Goal: Transaction & Acquisition: Purchase product/service

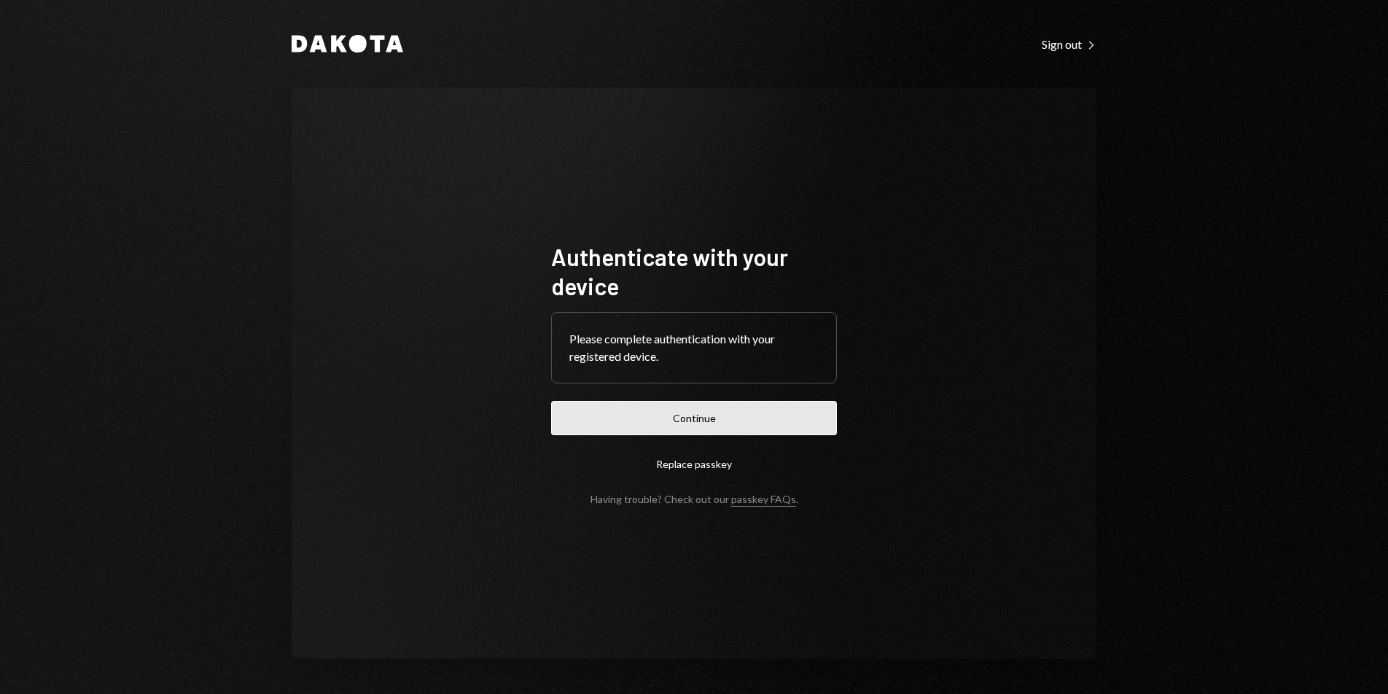
click at [773, 413] on button "Continue" at bounding box center [694, 418] width 286 height 34
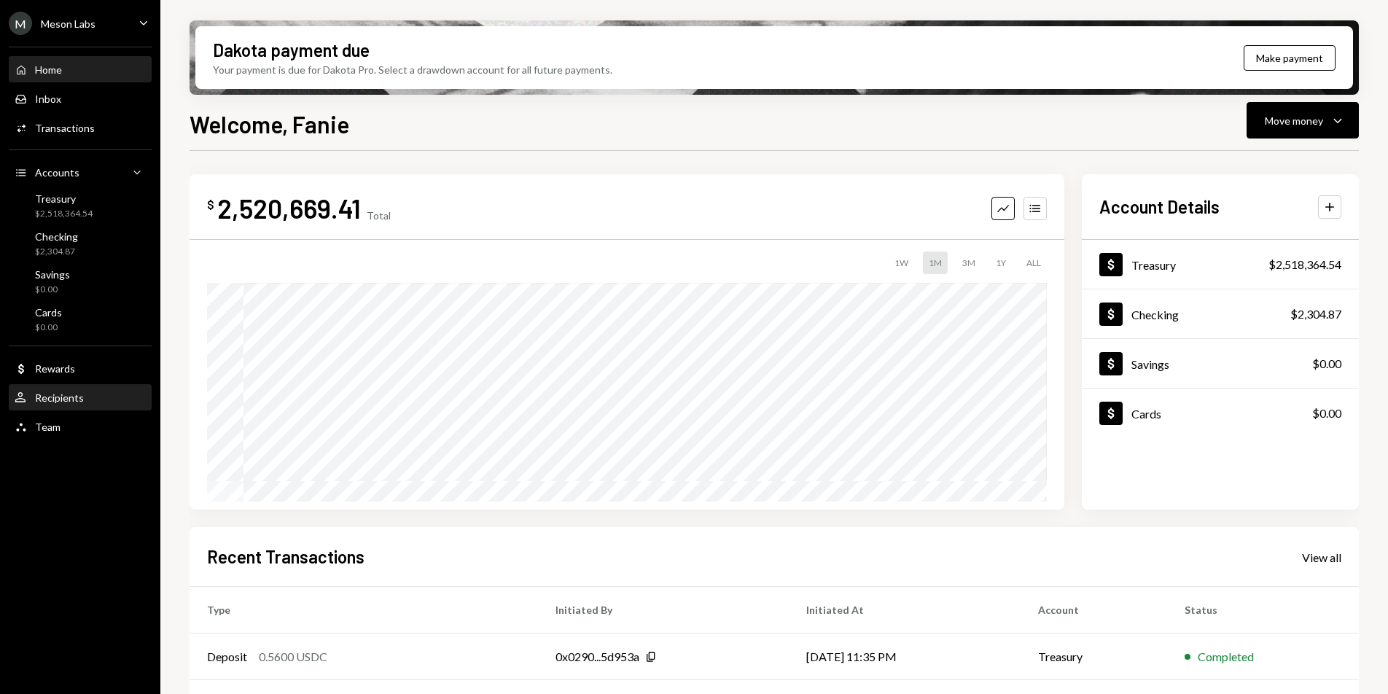
click at [82, 405] on div "User Recipients" at bounding box center [80, 398] width 131 height 25
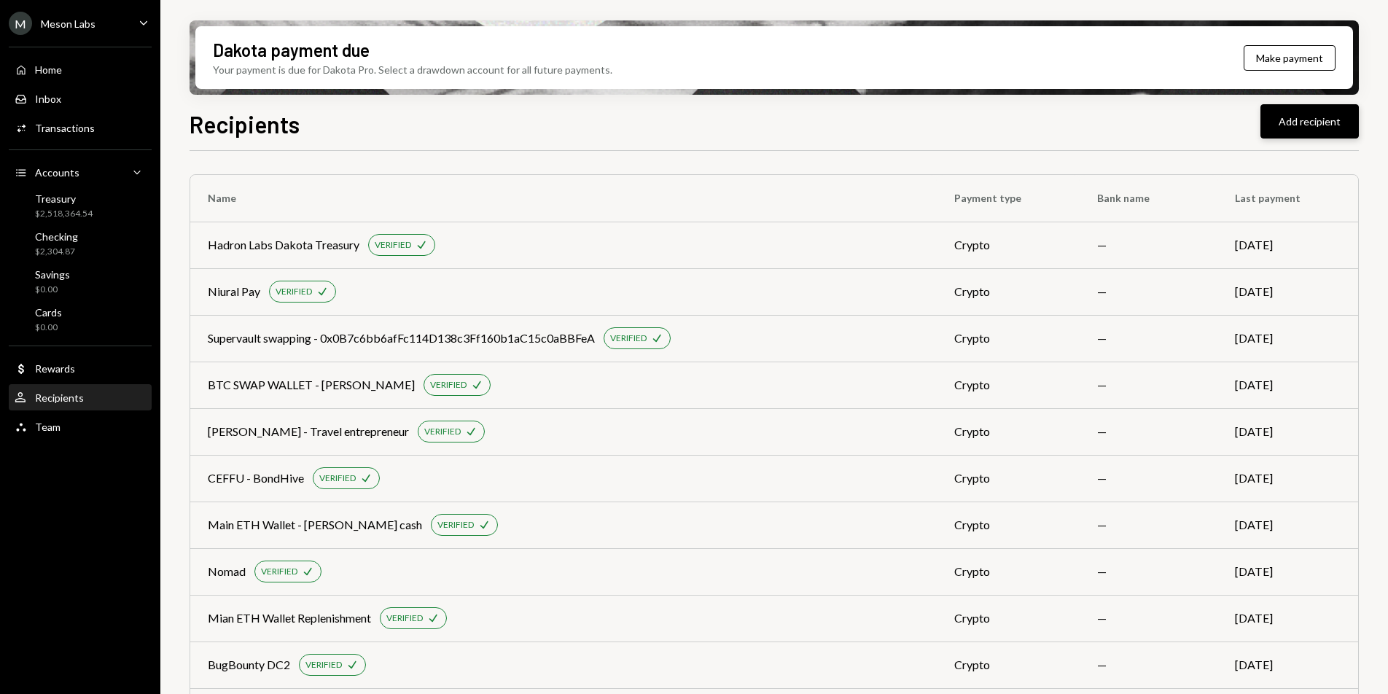
click at [1292, 124] on button "Add recipient" at bounding box center [1309, 121] width 98 height 34
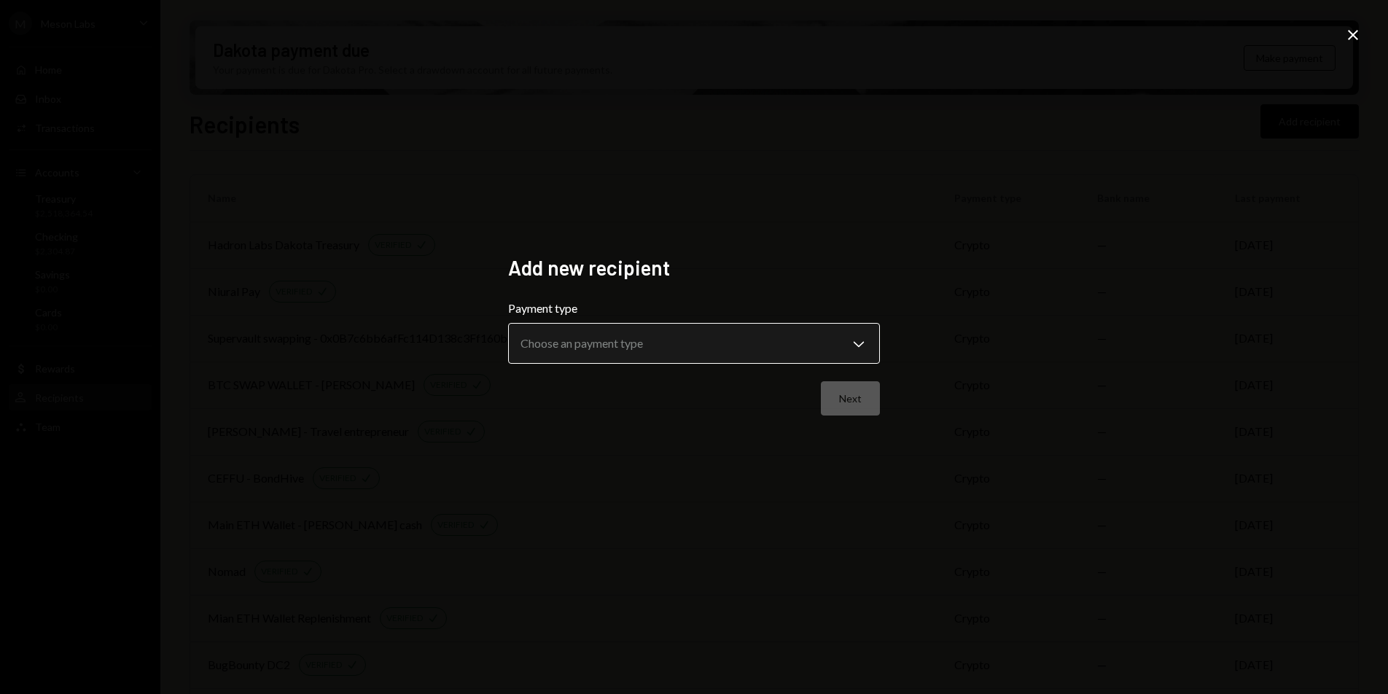
click at [670, 349] on body "M Meson Labs Caret Down Home Home Inbox Inbox Activities Transactions Accounts …" at bounding box center [694, 347] width 1388 height 694
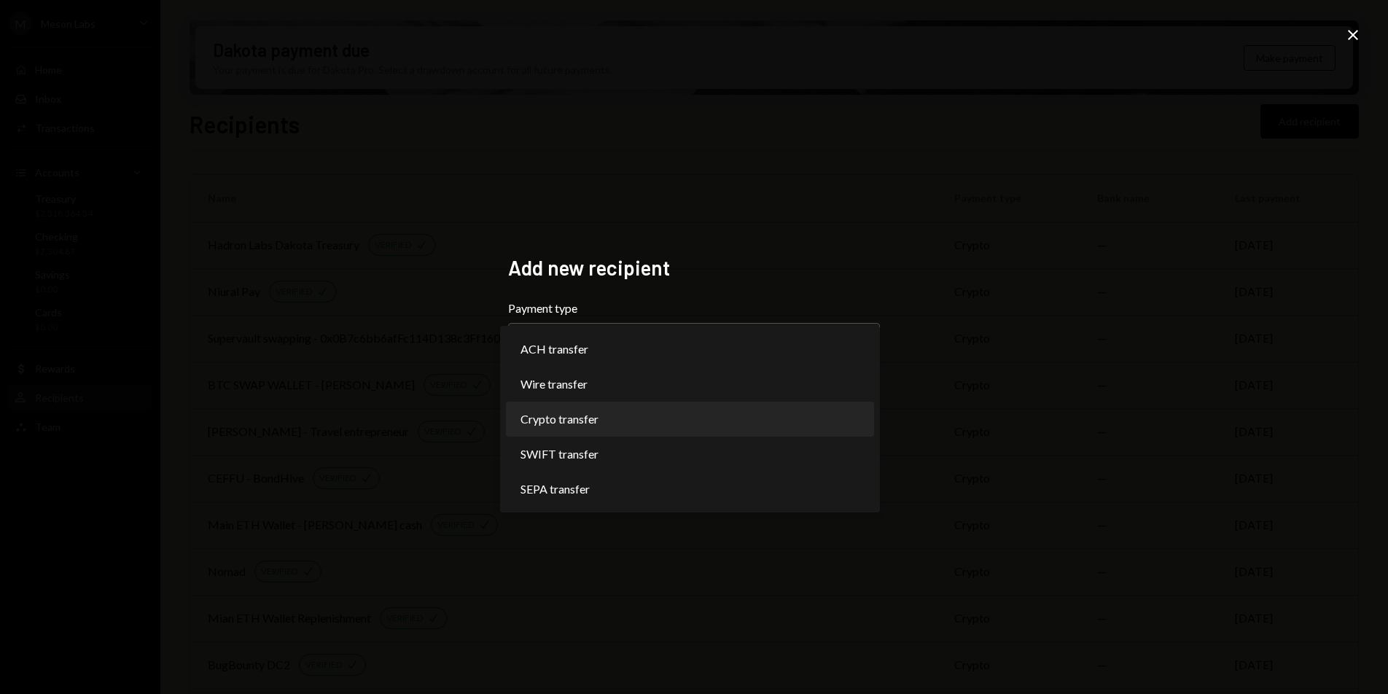
select select "******"
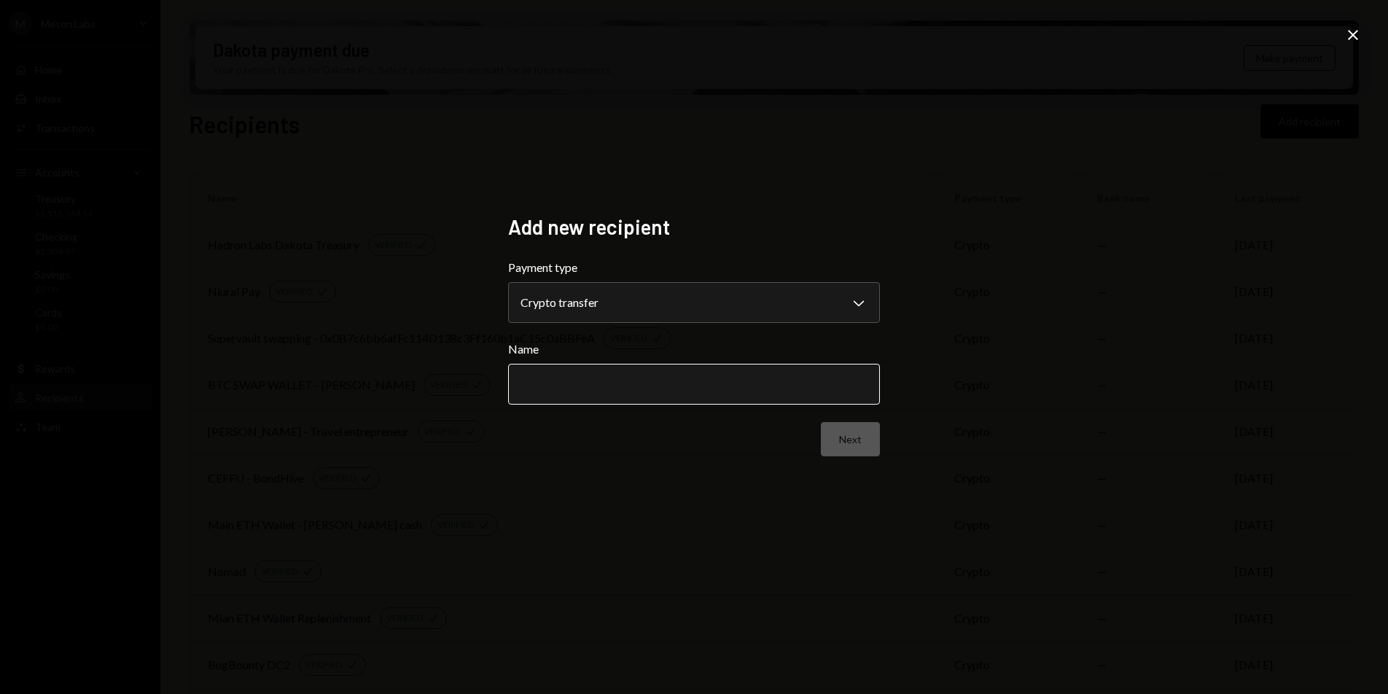
click at [746, 398] on input "Name" at bounding box center [694, 384] width 372 height 41
paste input "**********"
type input "**********"
click at [856, 450] on button "Next" at bounding box center [850, 439] width 59 height 34
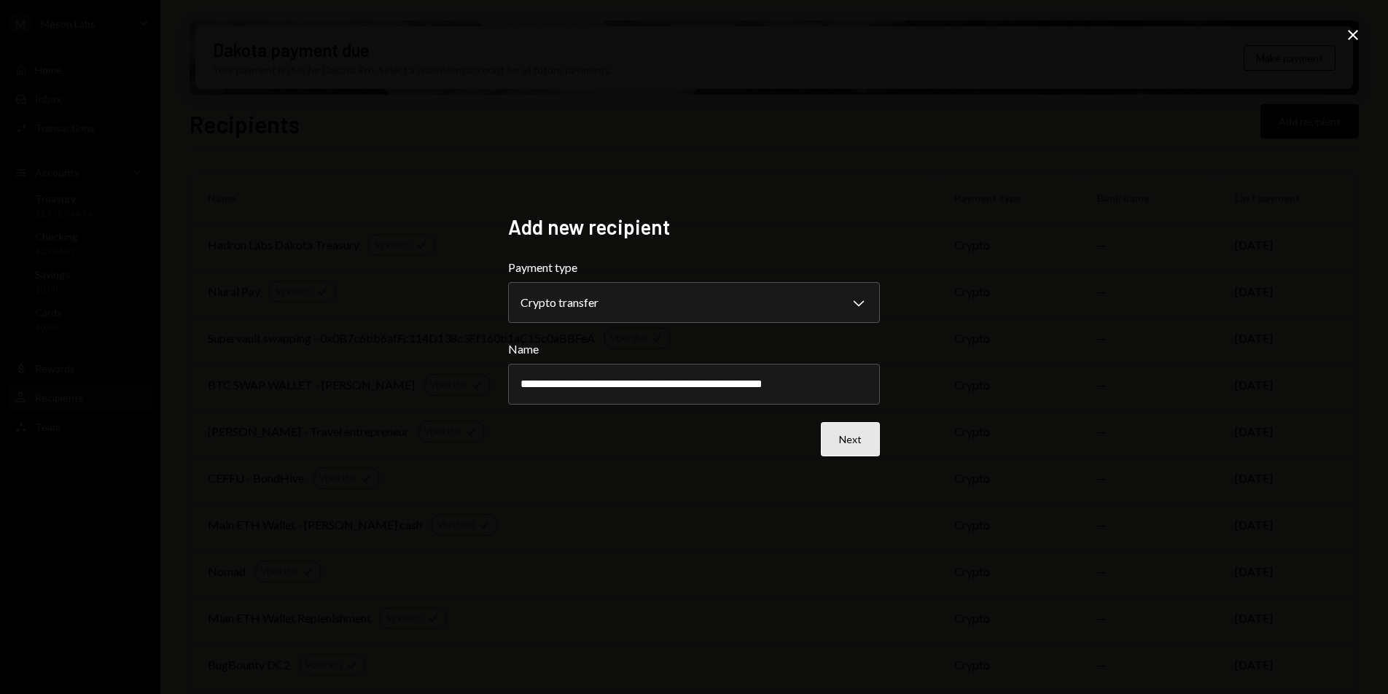
scroll to position [0, 0]
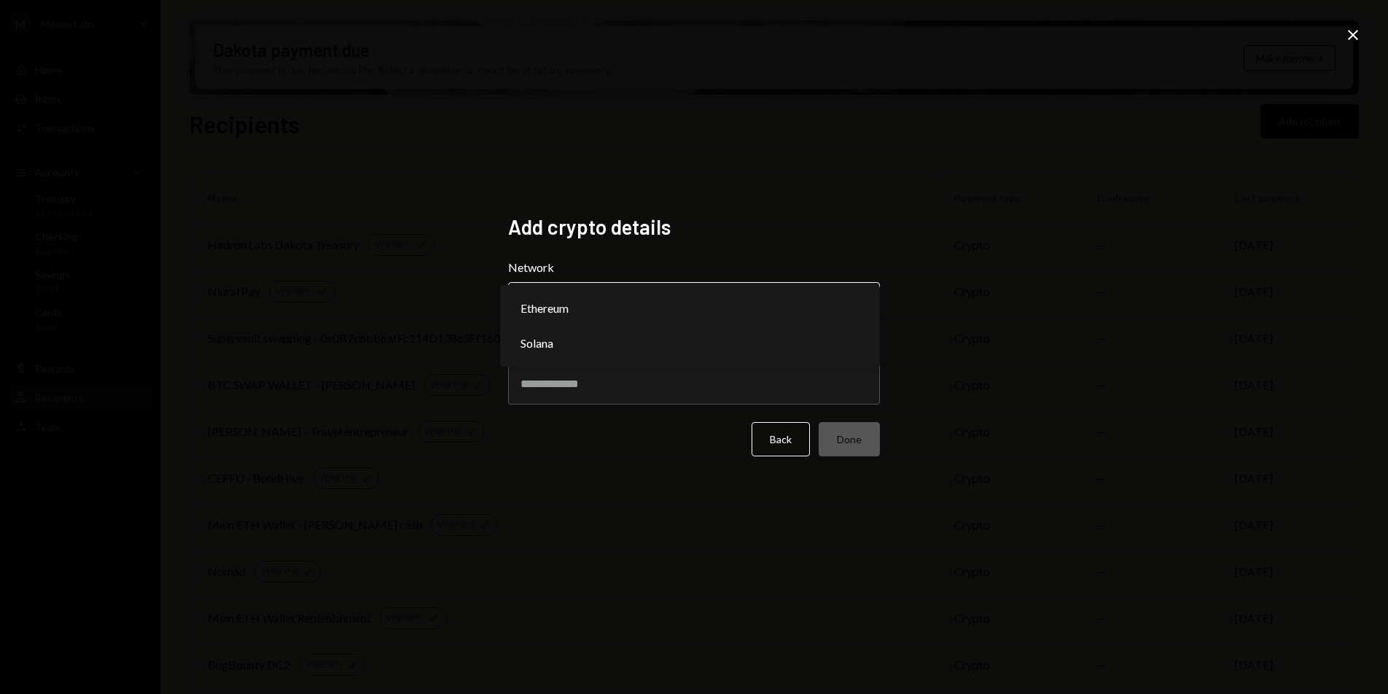
click at [641, 313] on body "M Meson Labs Caret Down Home Home Inbox Inbox Activities Transactions Accounts …" at bounding box center [694, 347] width 1388 height 694
select select "**********"
click at [578, 370] on input "Address" at bounding box center [694, 384] width 372 height 41
paste input "**********"
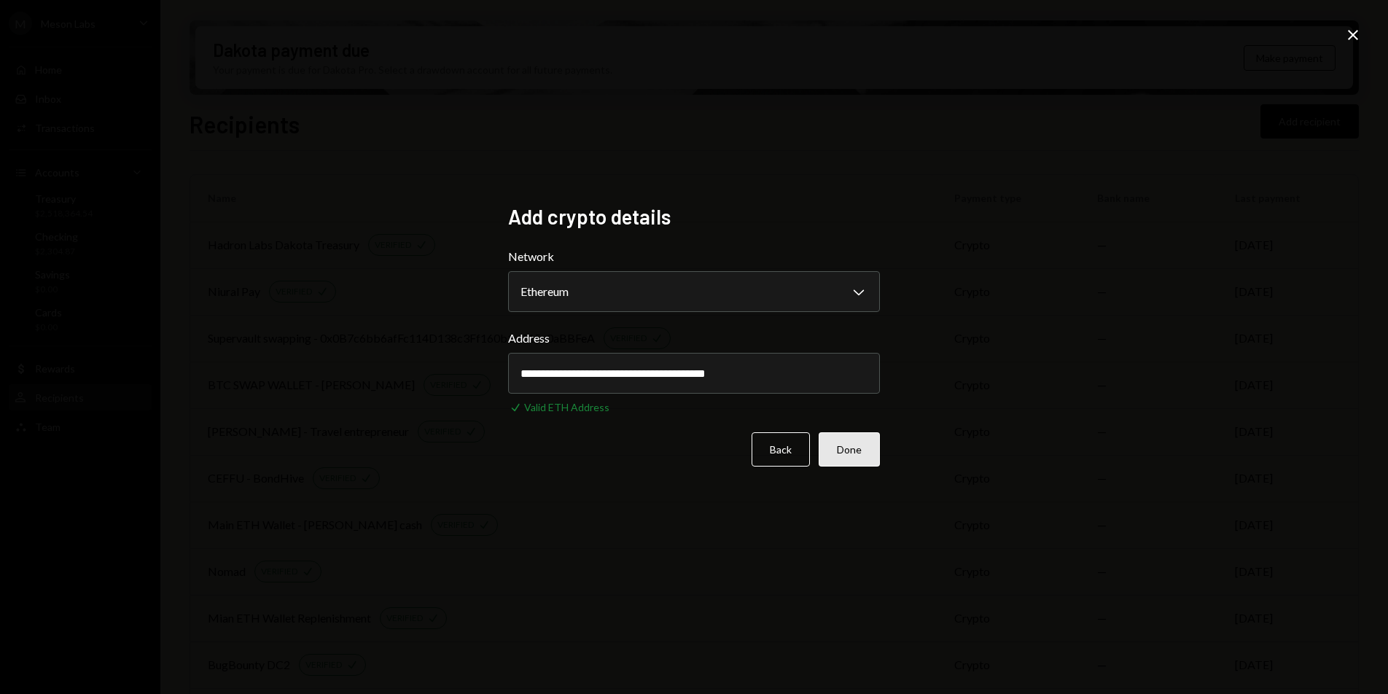
type input "**********"
click at [848, 452] on button "Done" at bounding box center [848, 449] width 61 height 34
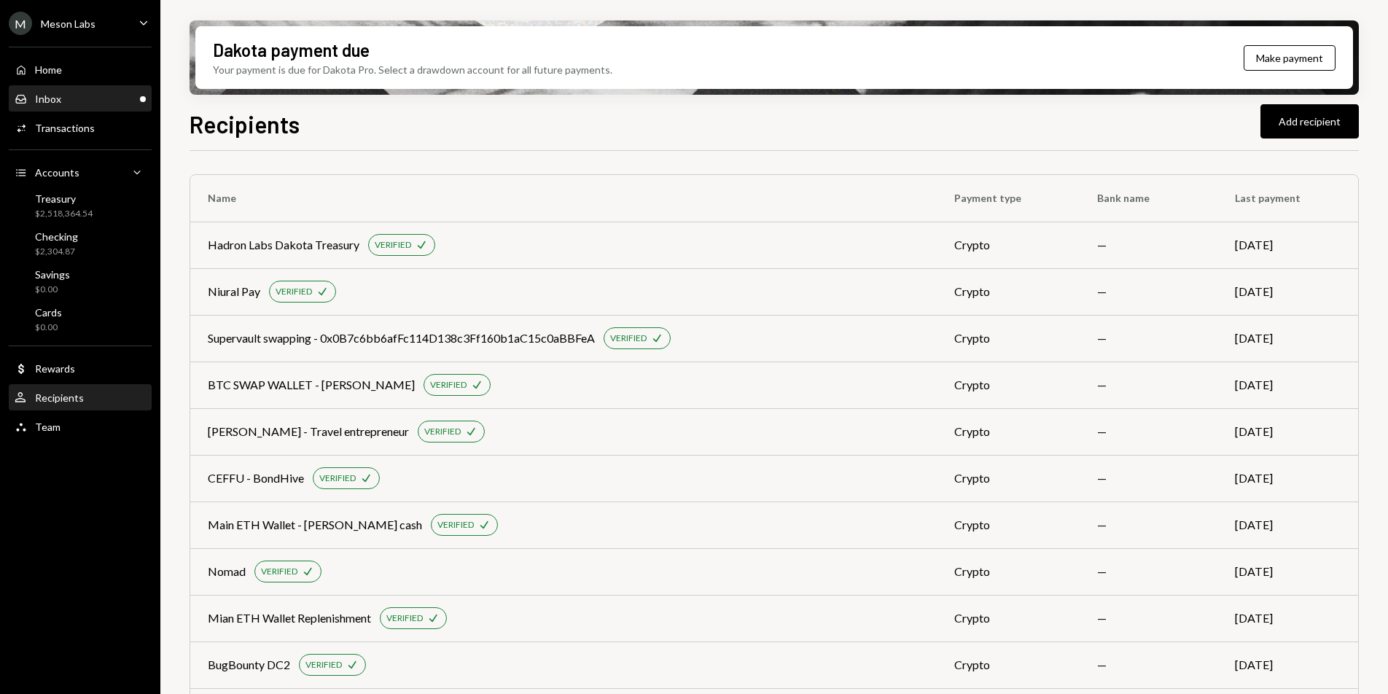
click at [96, 105] on div "Inbox Inbox" at bounding box center [80, 99] width 131 height 13
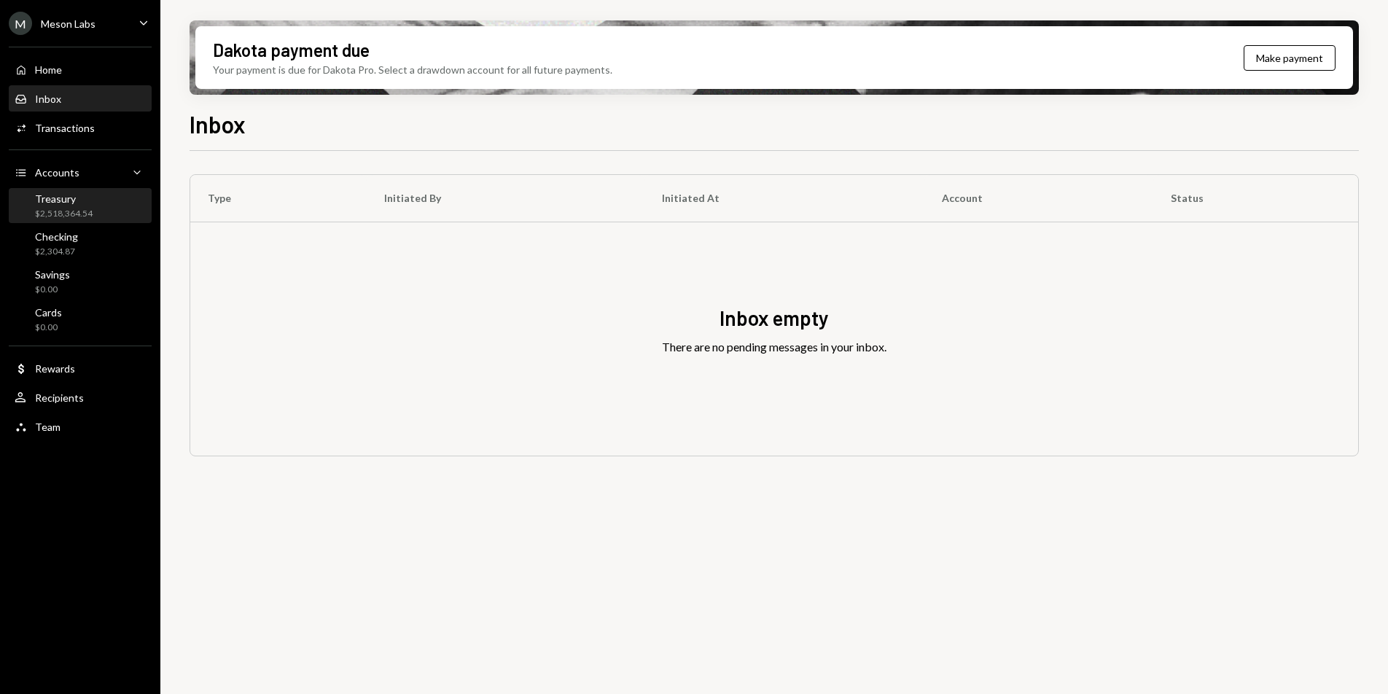
click at [101, 210] on div "Treasury $2,518,364.54" at bounding box center [80, 206] width 131 height 28
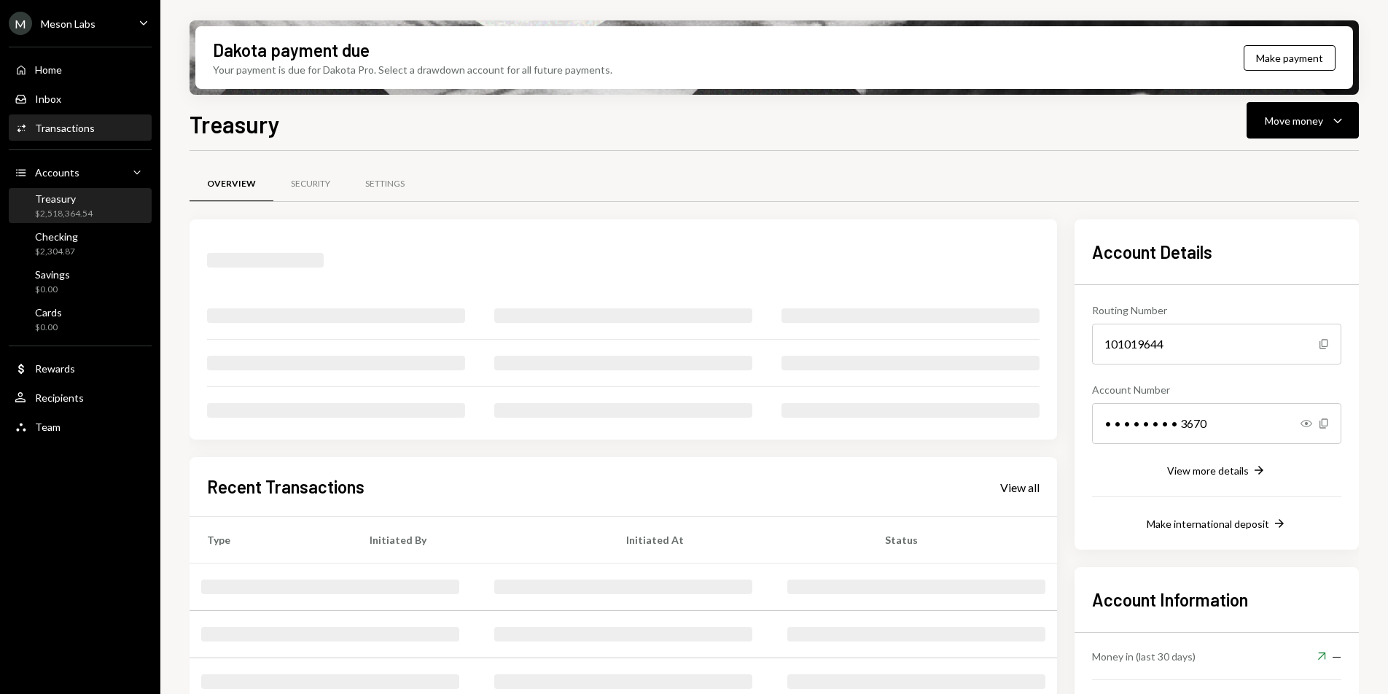
click at [91, 123] on div "Transactions" at bounding box center [65, 128] width 60 height 12
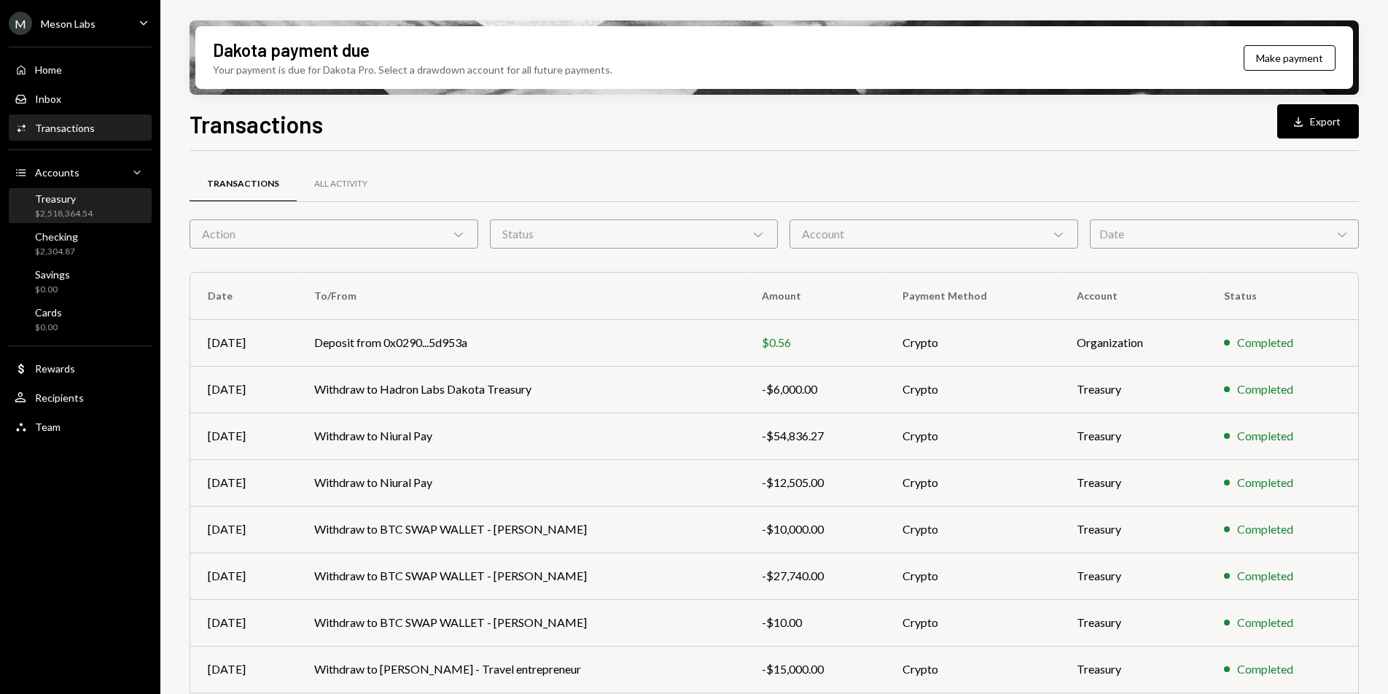
click at [80, 214] on div "$2,518,364.54" at bounding box center [64, 214] width 58 height 12
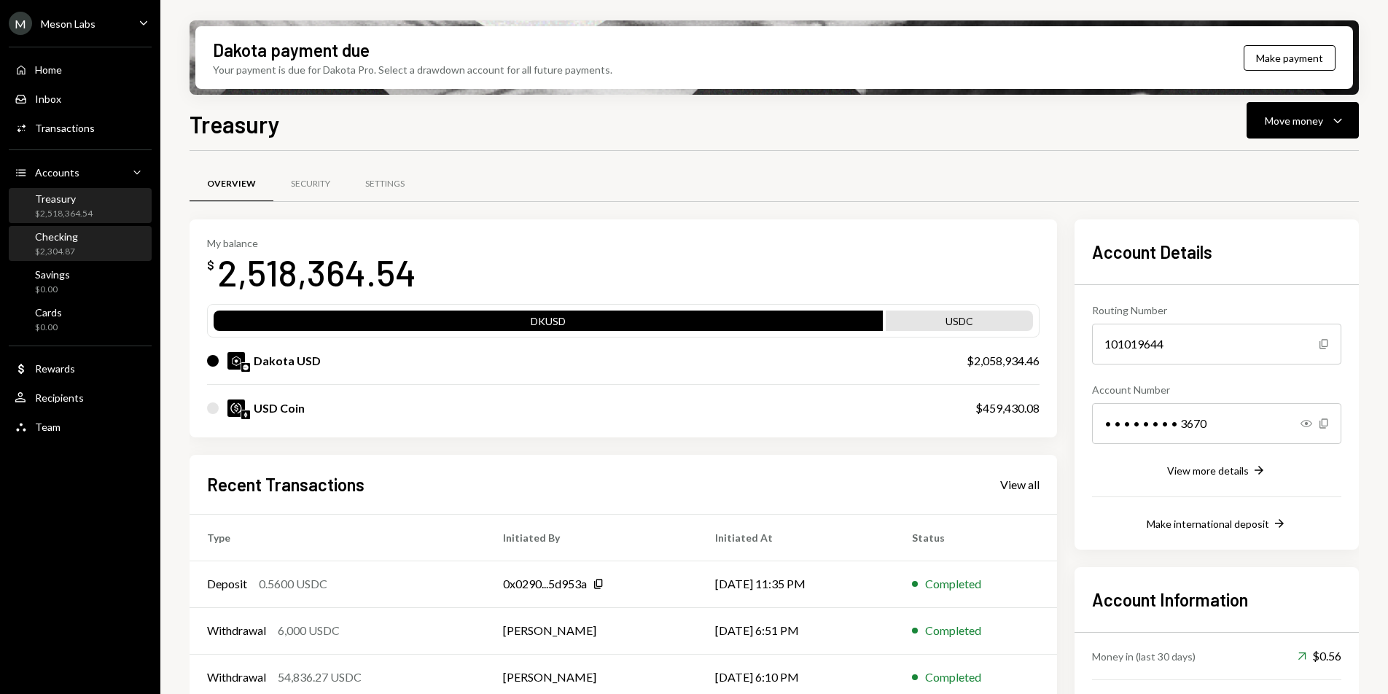
click at [67, 249] on div "$2,304.87" at bounding box center [56, 252] width 43 height 12
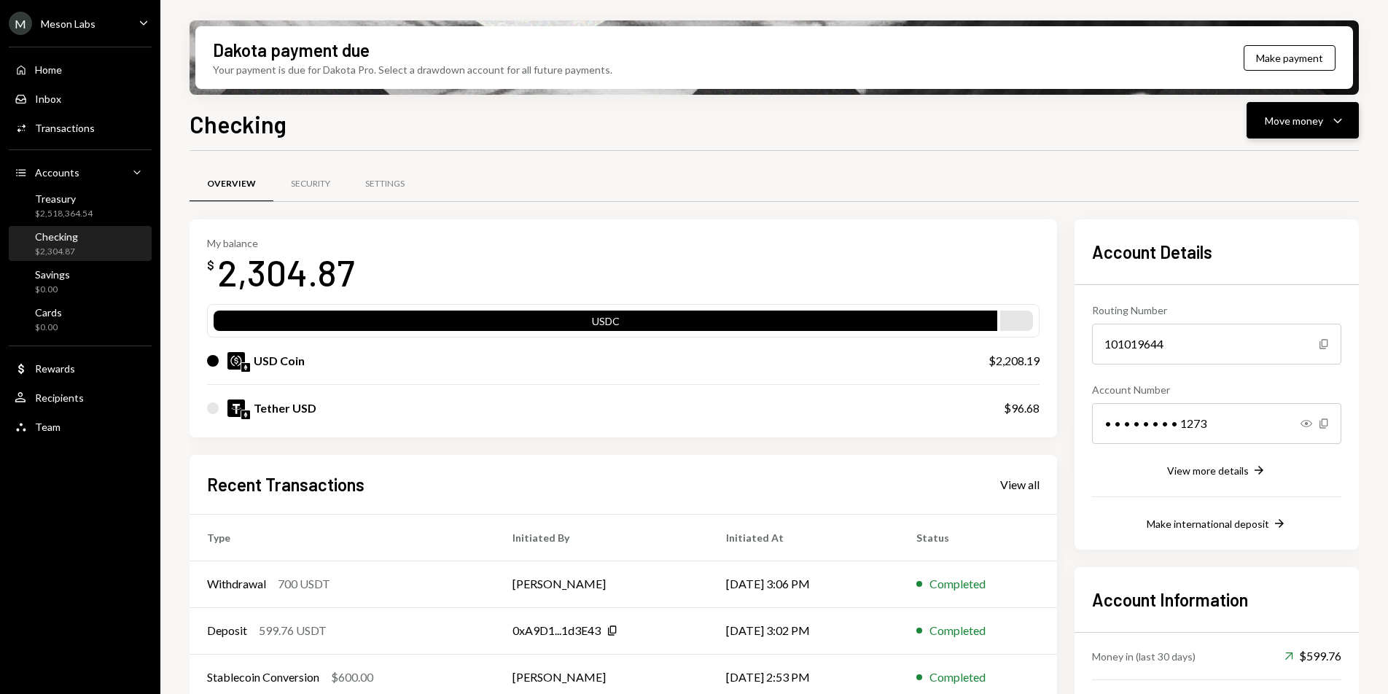
click at [1303, 136] on button "Move money Caret Down" at bounding box center [1302, 120] width 112 height 36
click at [1273, 167] on div "Send" at bounding box center [1291, 164] width 106 height 15
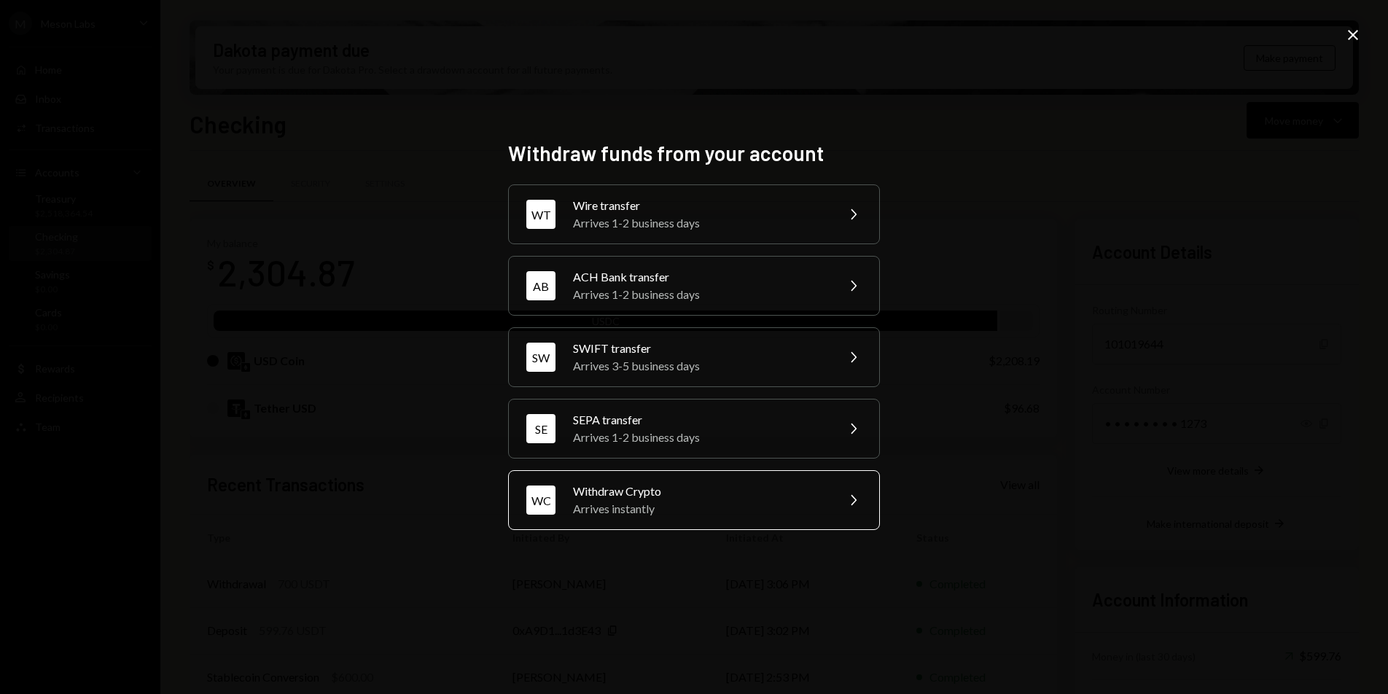
click at [740, 490] on div "Withdraw Crypto" at bounding box center [700, 490] width 254 height 17
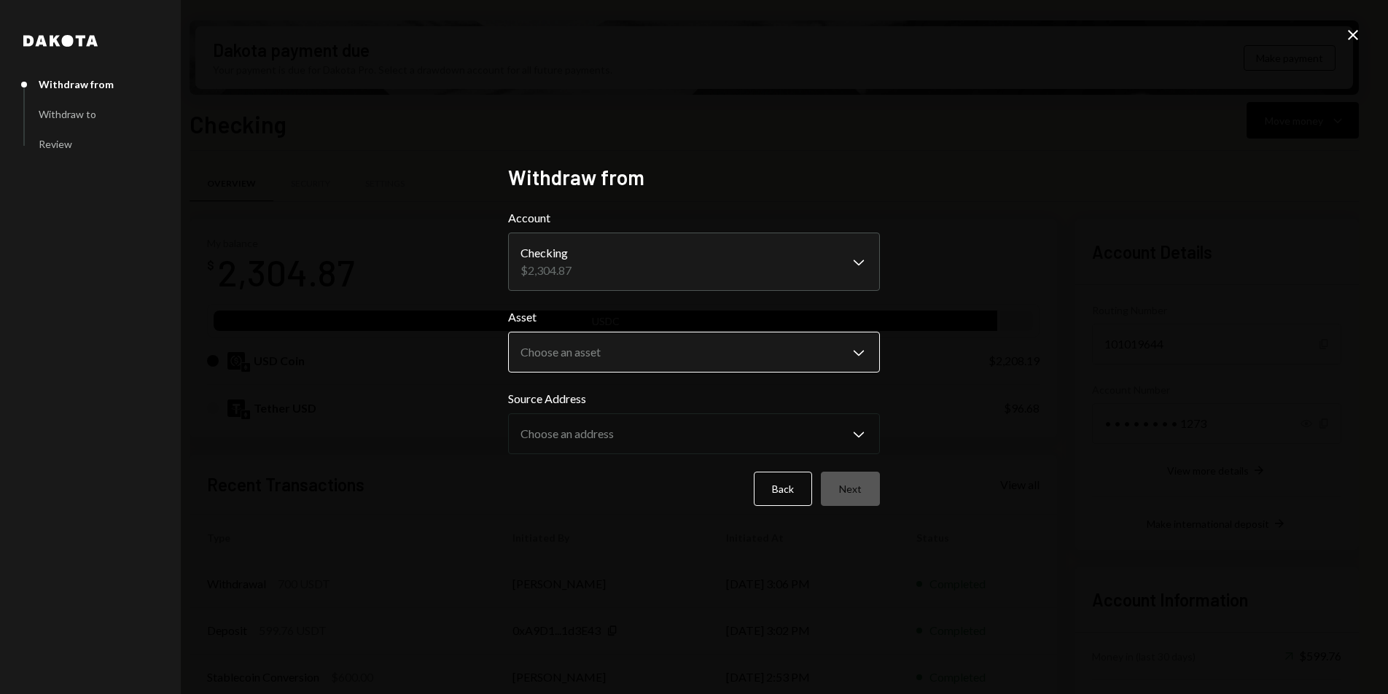
click at [660, 345] on body "M Meson Labs Caret Down Home Home Inbox Inbox Activities Transactions Accounts …" at bounding box center [694, 347] width 1388 height 694
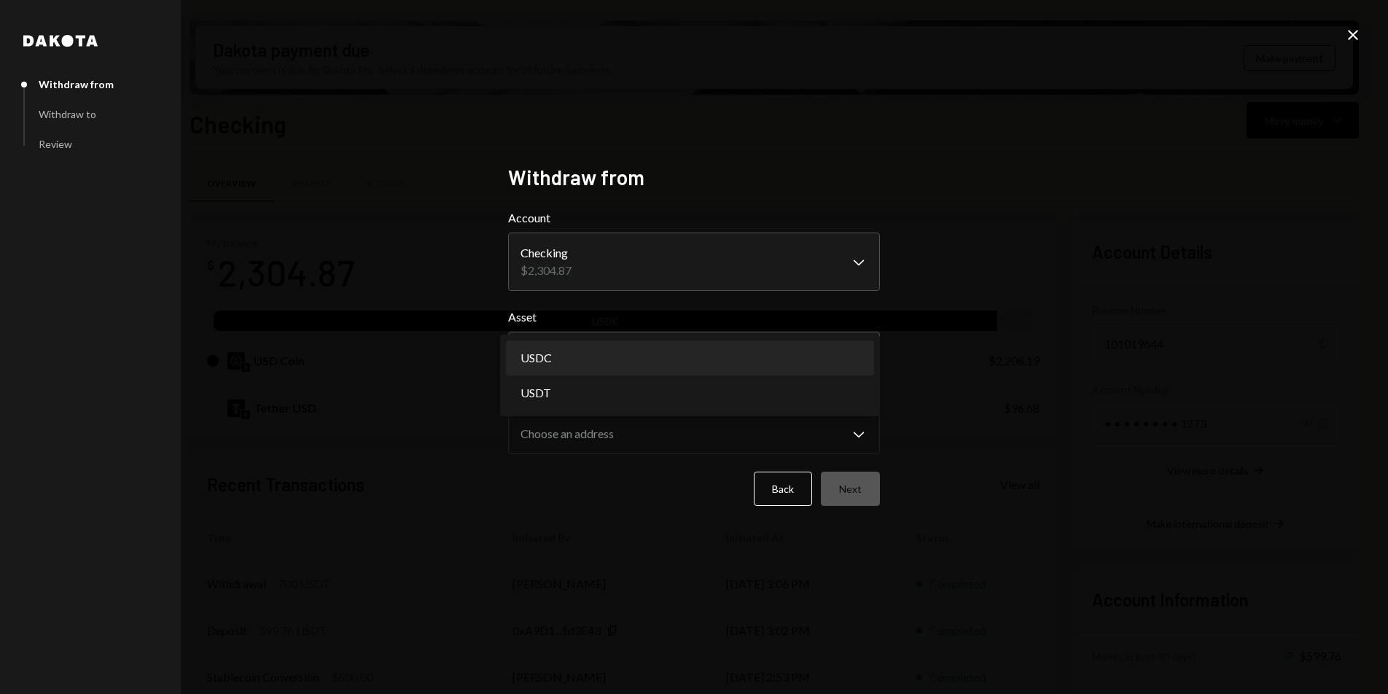
select select "****"
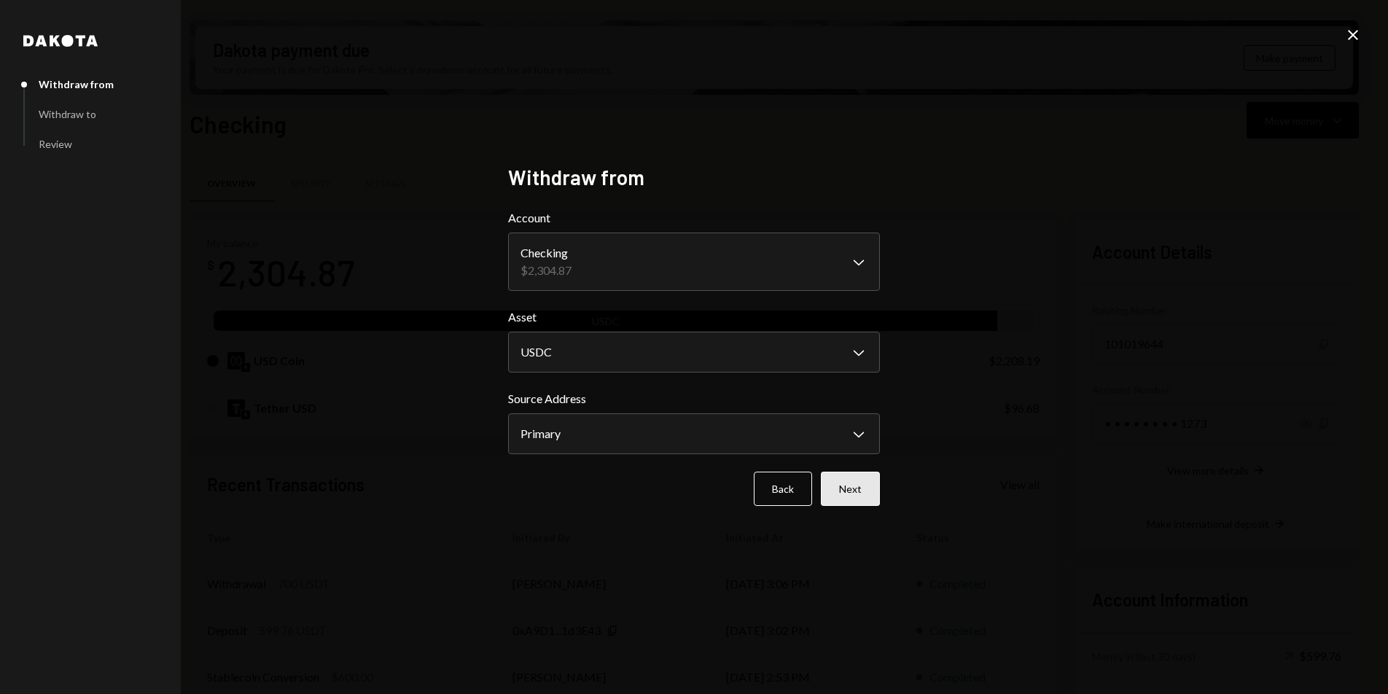
click at [849, 489] on button "Next" at bounding box center [850, 489] width 59 height 34
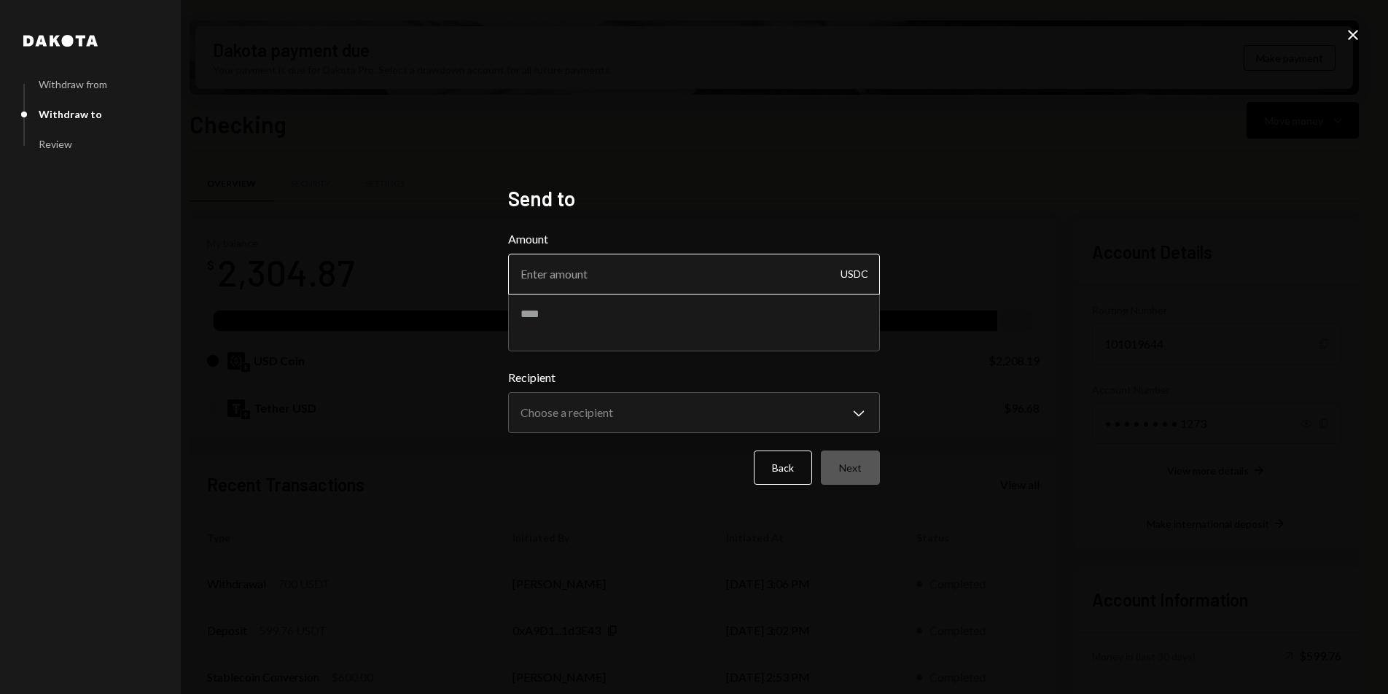
click at [656, 278] on input "Amount" at bounding box center [694, 274] width 372 height 41
type input "1000"
click at [617, 332] on textarea at bounding box center [694, 322] width 372 height 58
type textarea "**********"
click at [633, 417] on body "M Meson Labs Caret Down Home Home Inbox Inbox Activities Transactions Accounts …" at bounding box center [694, 347] width 1388 height 694
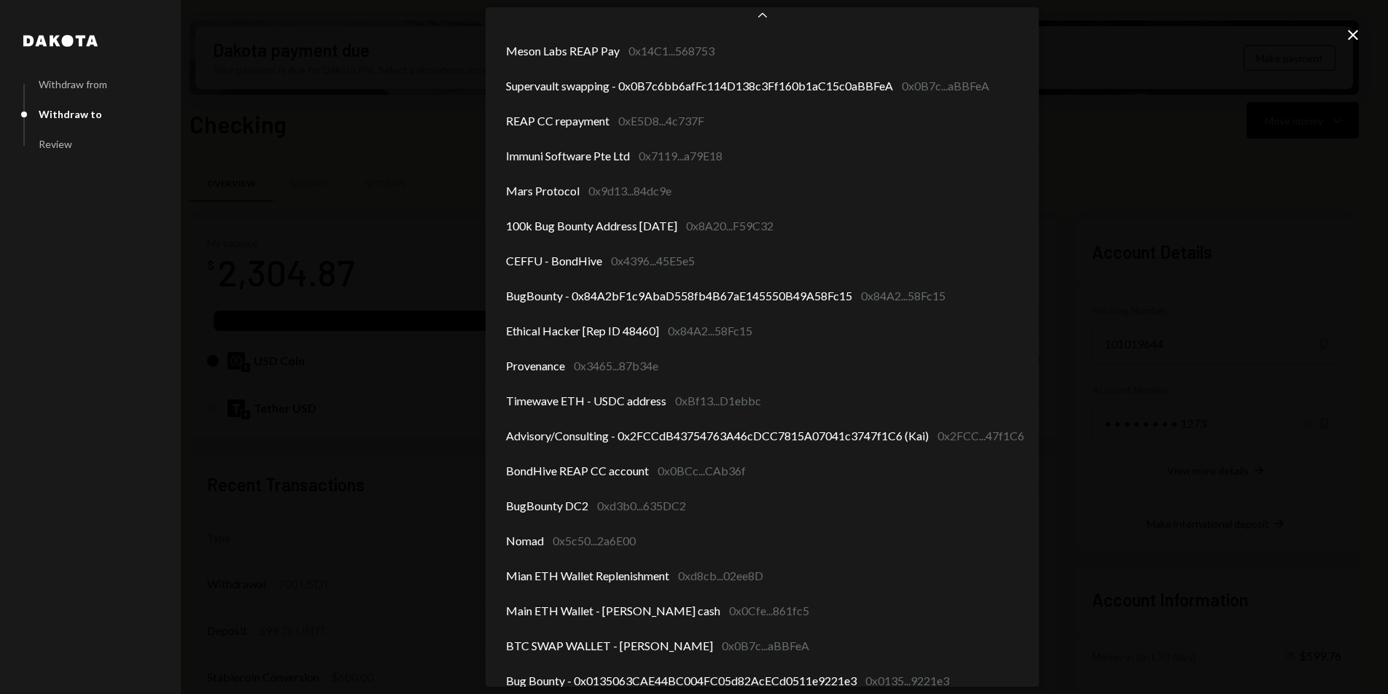
scroll to position [539, 0]
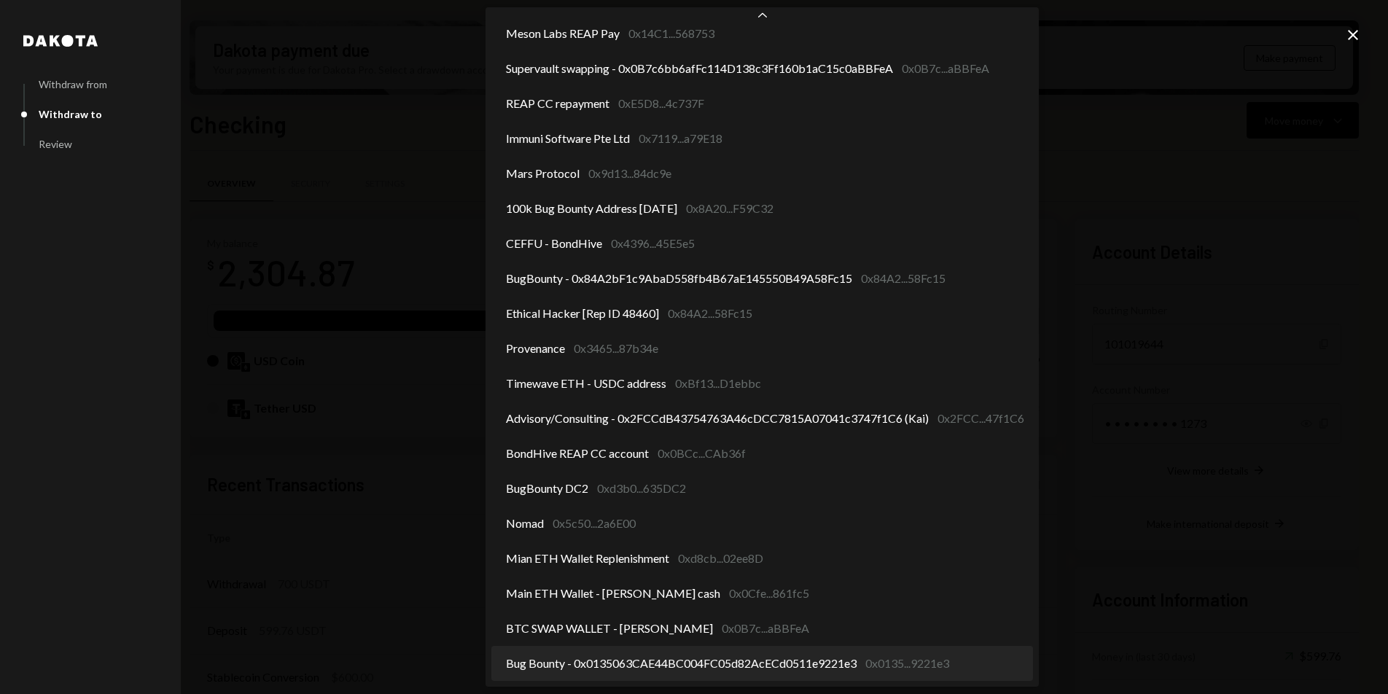
select select "**********"
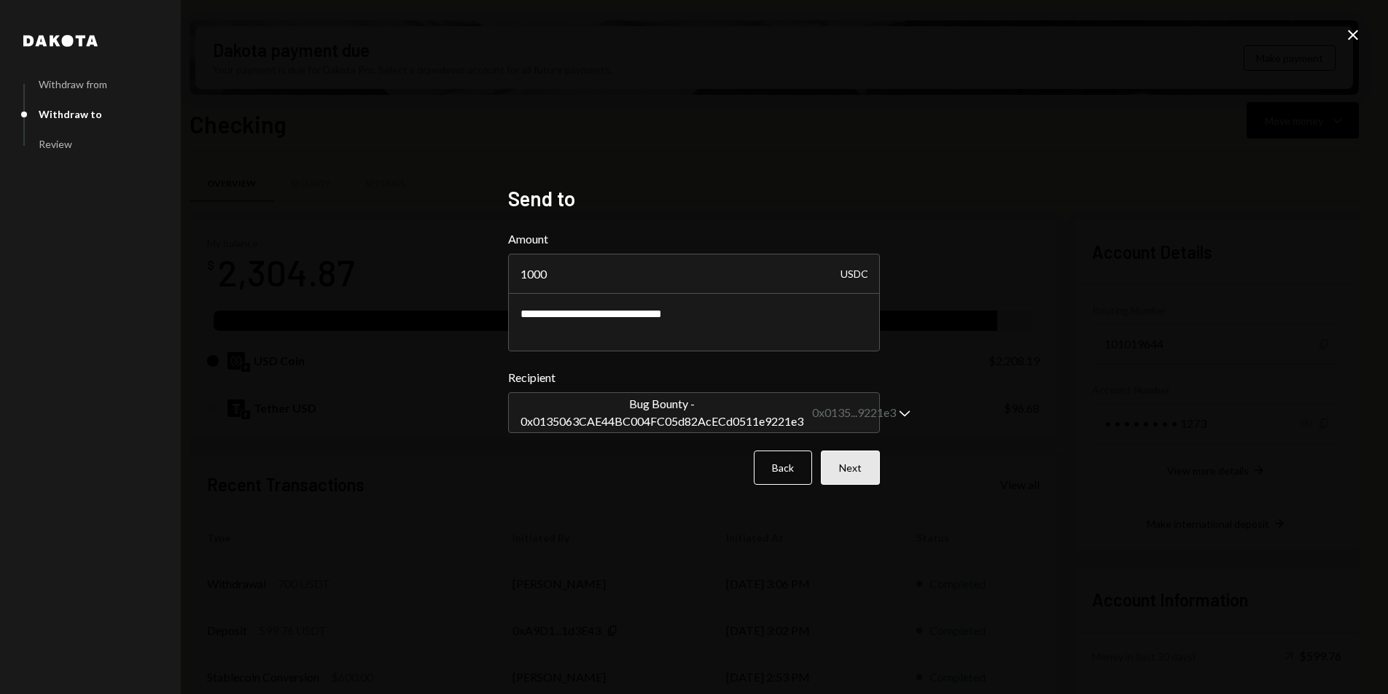
click at [862, 472] on button "Next" at bounding box center [850, 467] width 59 height 34
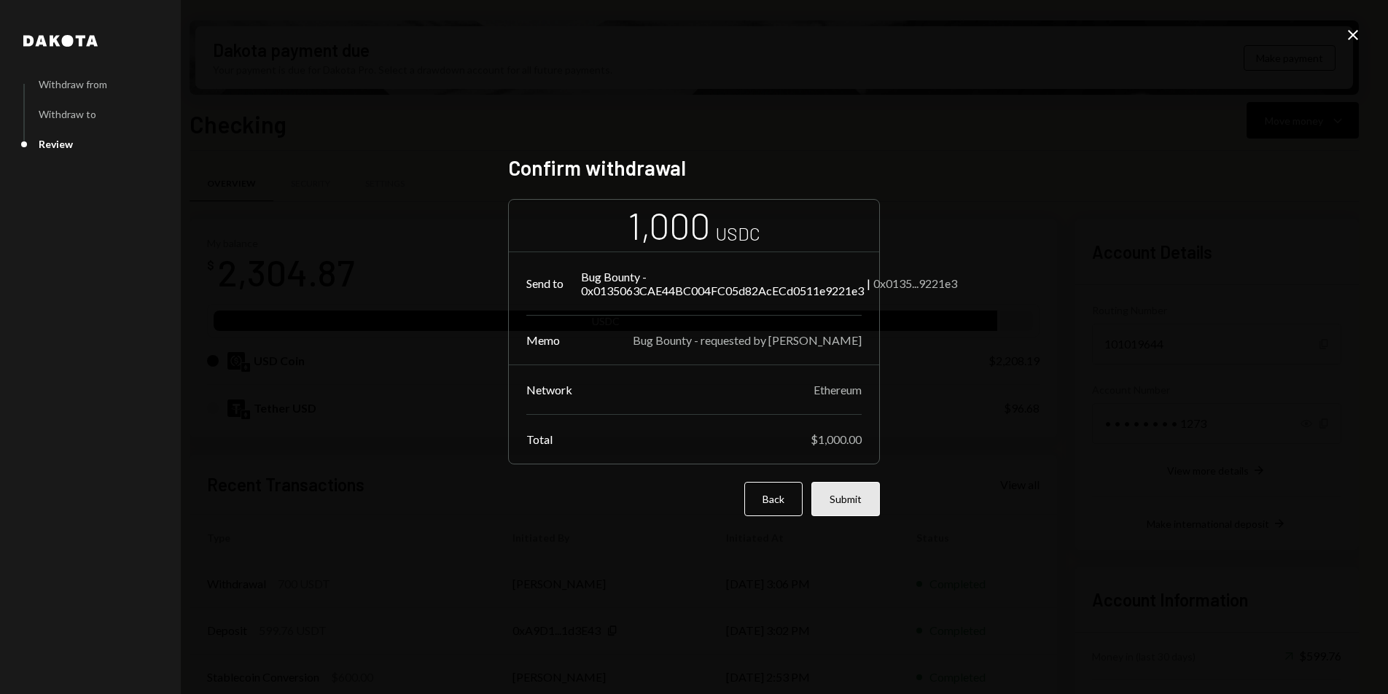
click at [846, 501] on button "Submit" at bounding box center [845, 499] width 69 height 34
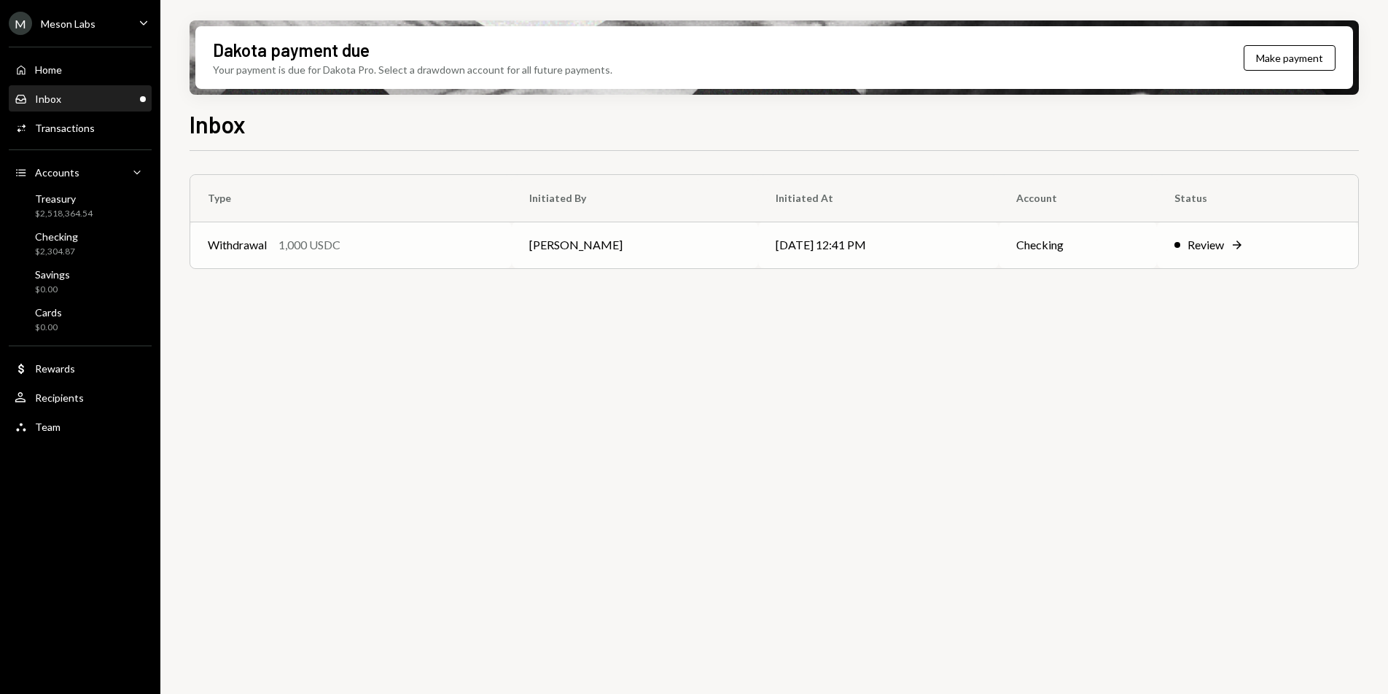
click at [333, 241] on div "1,000 USDC" at bounding box center [309, 244] width 62 height 17
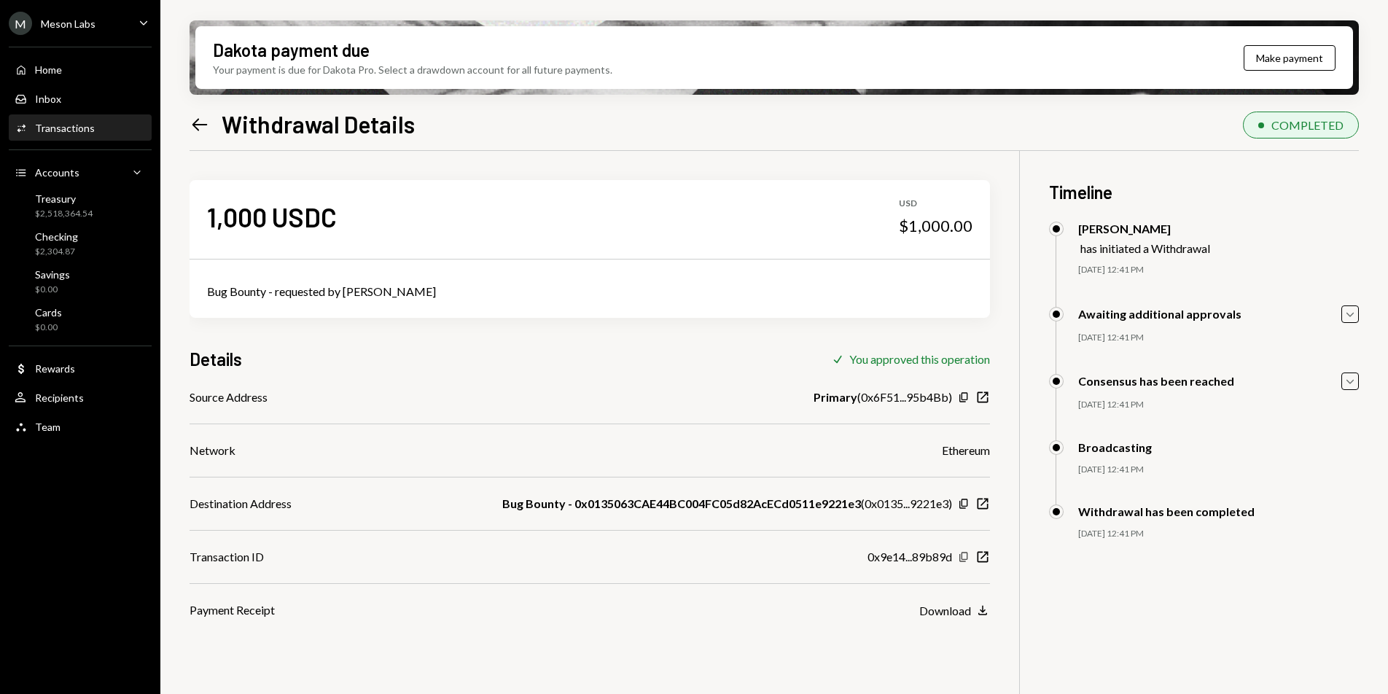
click at [965, 558] on icon "Copy" at bounding box center [964, 557] width 12 height 12
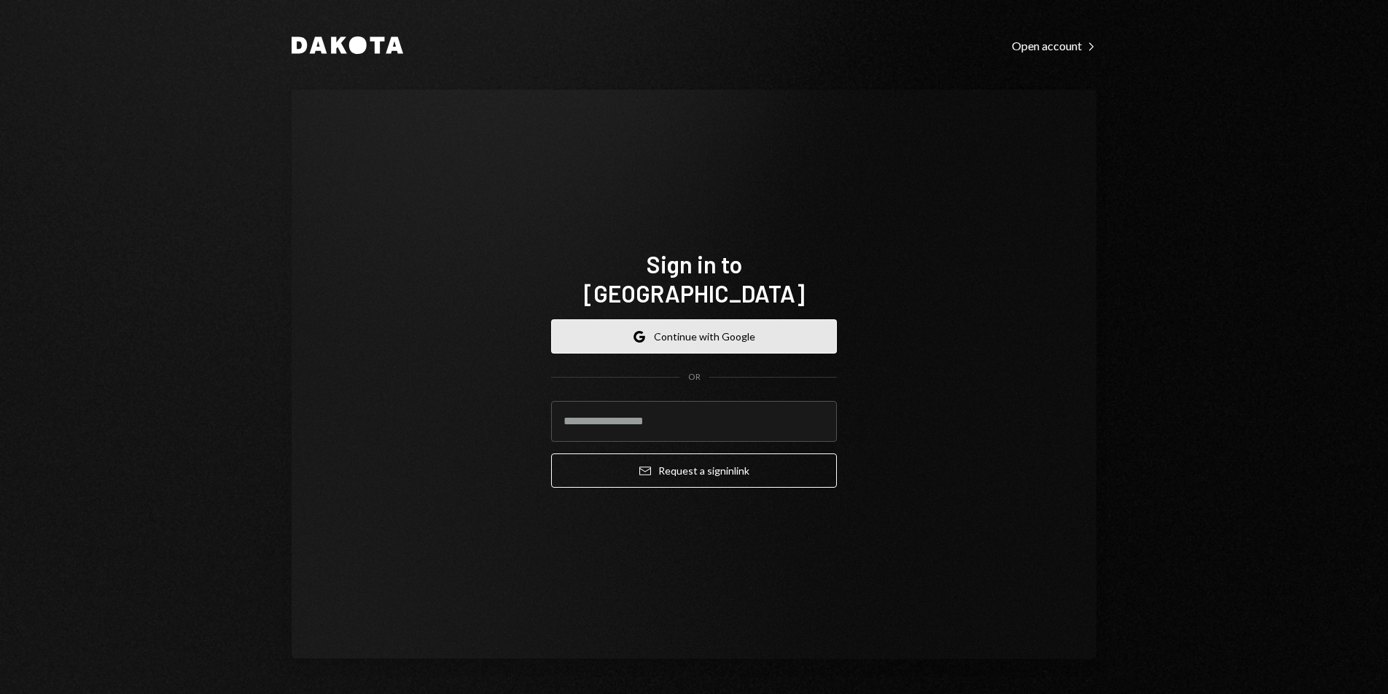
click at [718, 327] on button "Google Continue with Google" at bounding box center [694, 336] width 286 height 34
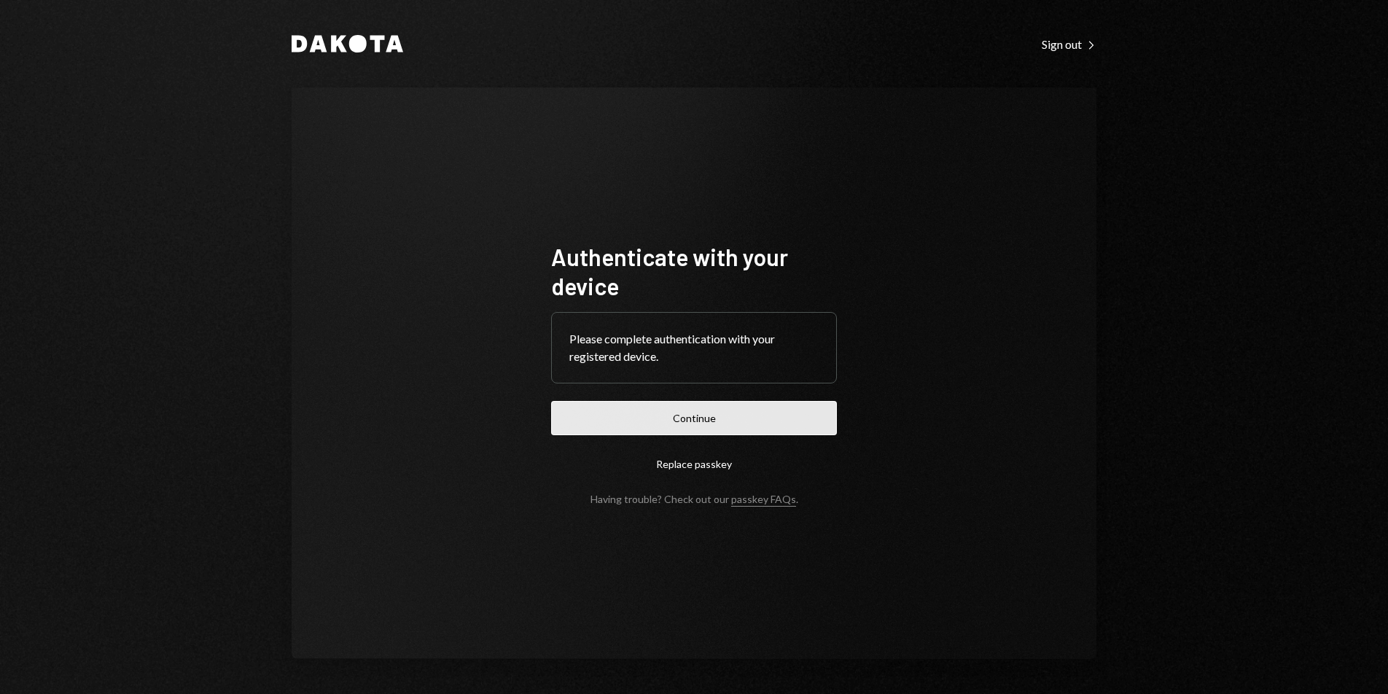
click at [760, 413] on button "Continue" at bounding box center [694, 418] width 286 height 34
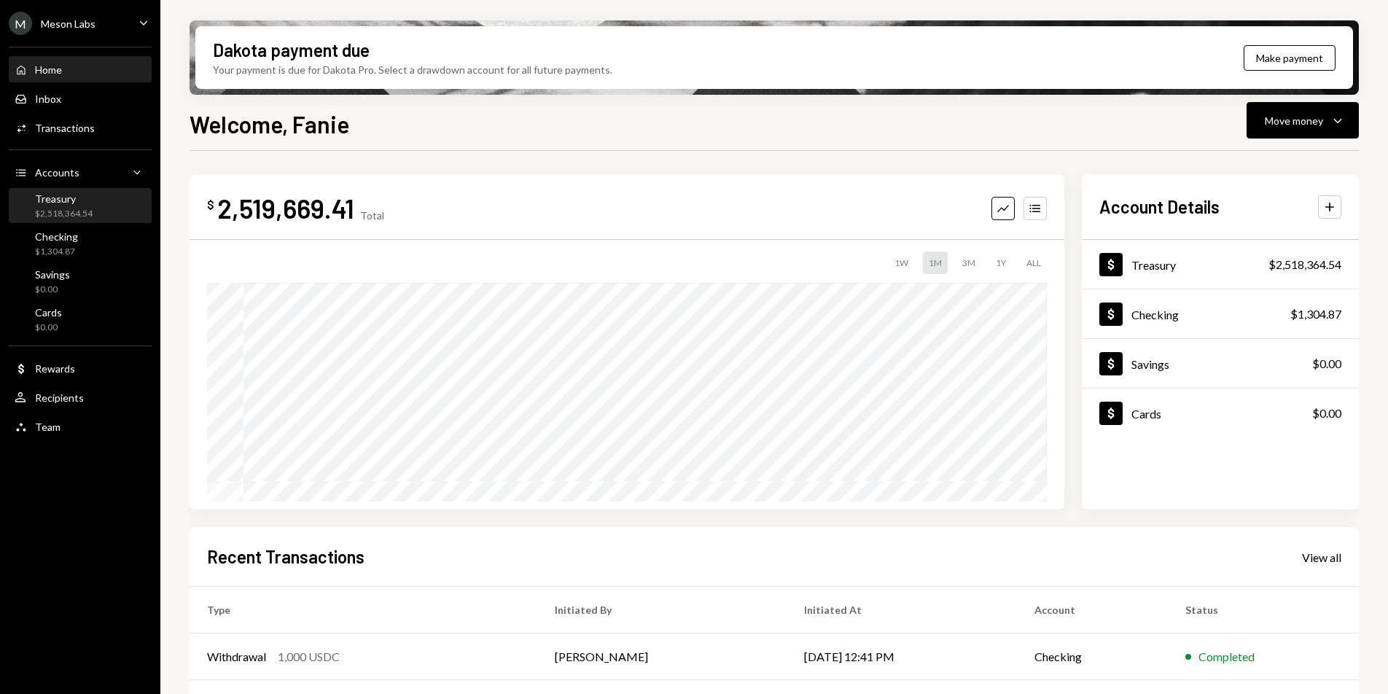
click at [71, 212] on div "$2,518,364.54" at bounding box center [64, 214] width 58 height 12
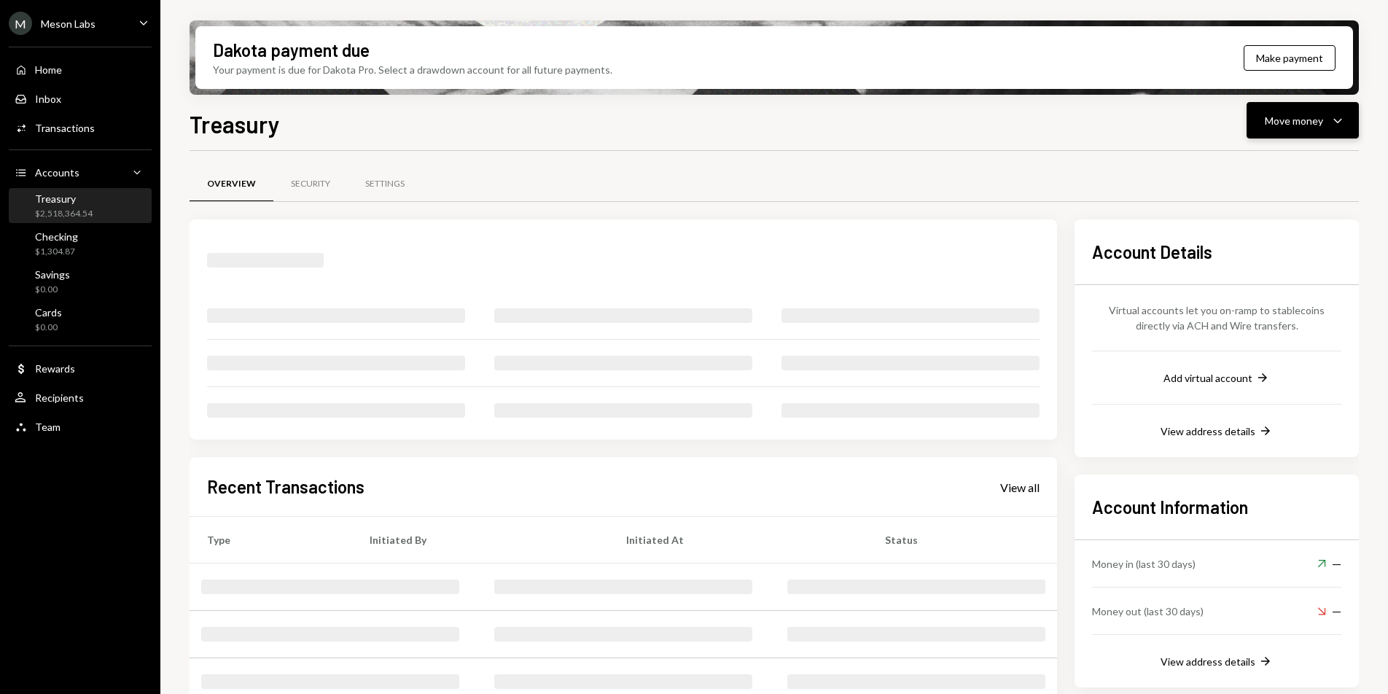
click at [1338, 126] on icon "Caret Down" at bounding box center [1337, 120] width 17 height 17
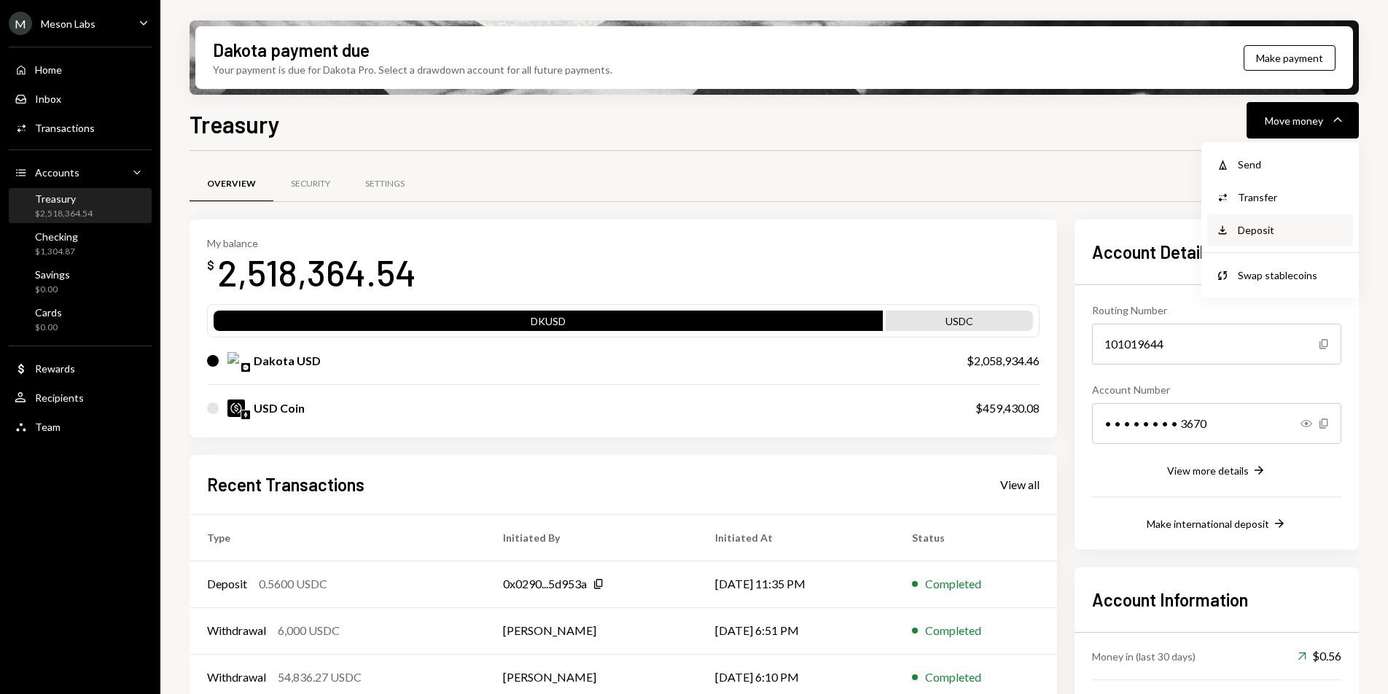
click at [1284, 230] on div "Deposit" at bounding box center [1291, 229] width 106 height 15
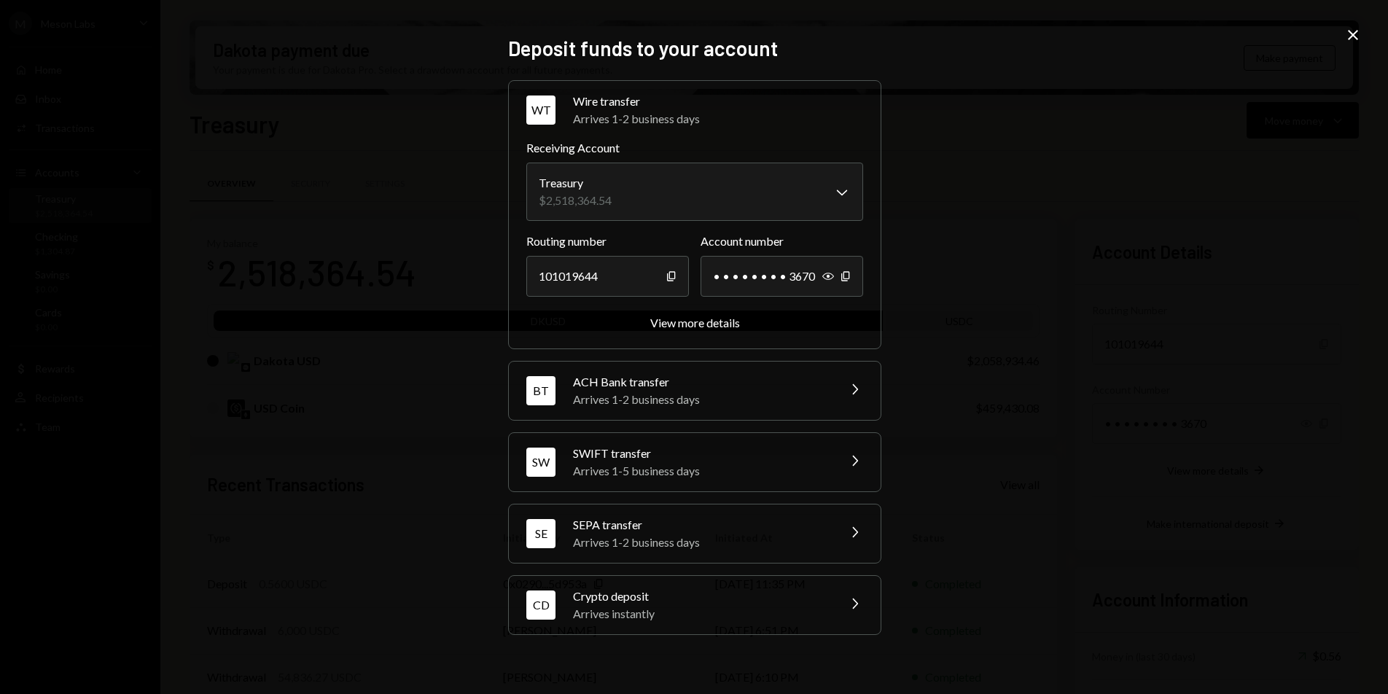
click at [688, 593] on div "Crypto deposit" at bounding box center [700, 595] width 255 height 17
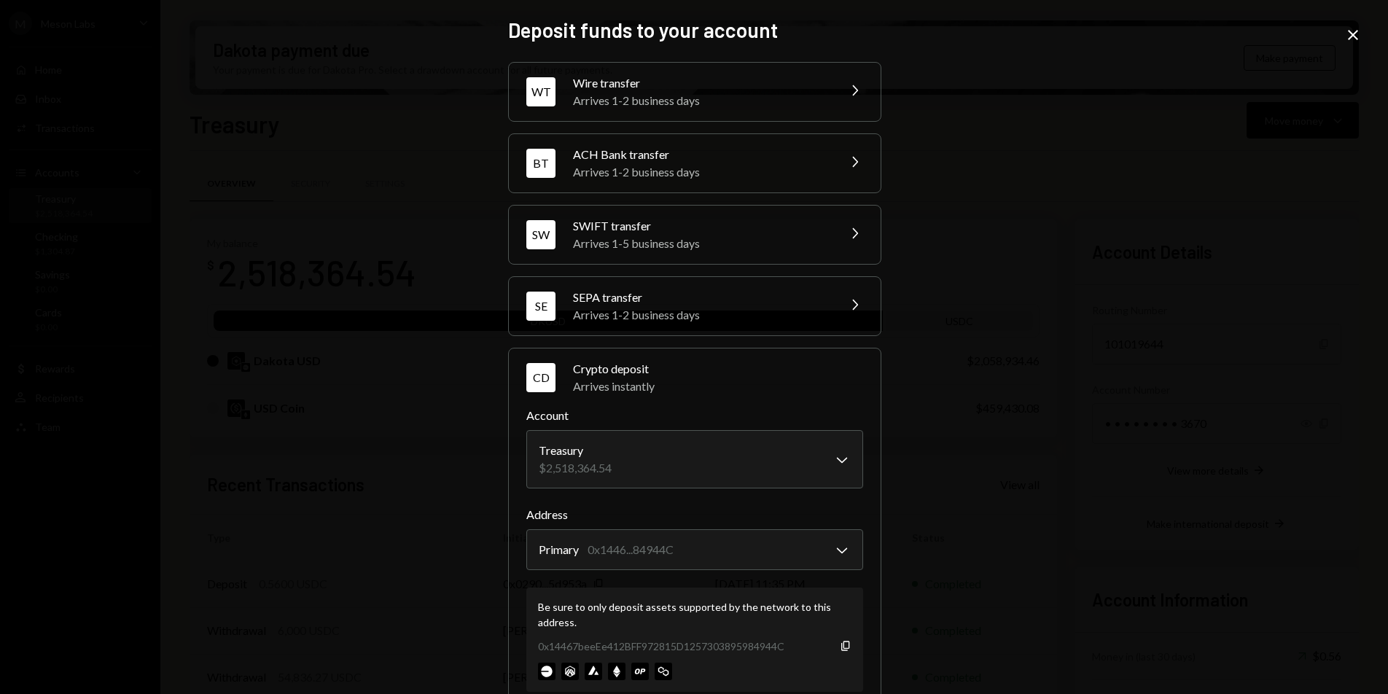
click at [1360, 35] on icon "Close" at bounding box center [1352, 34] width 17 height 17
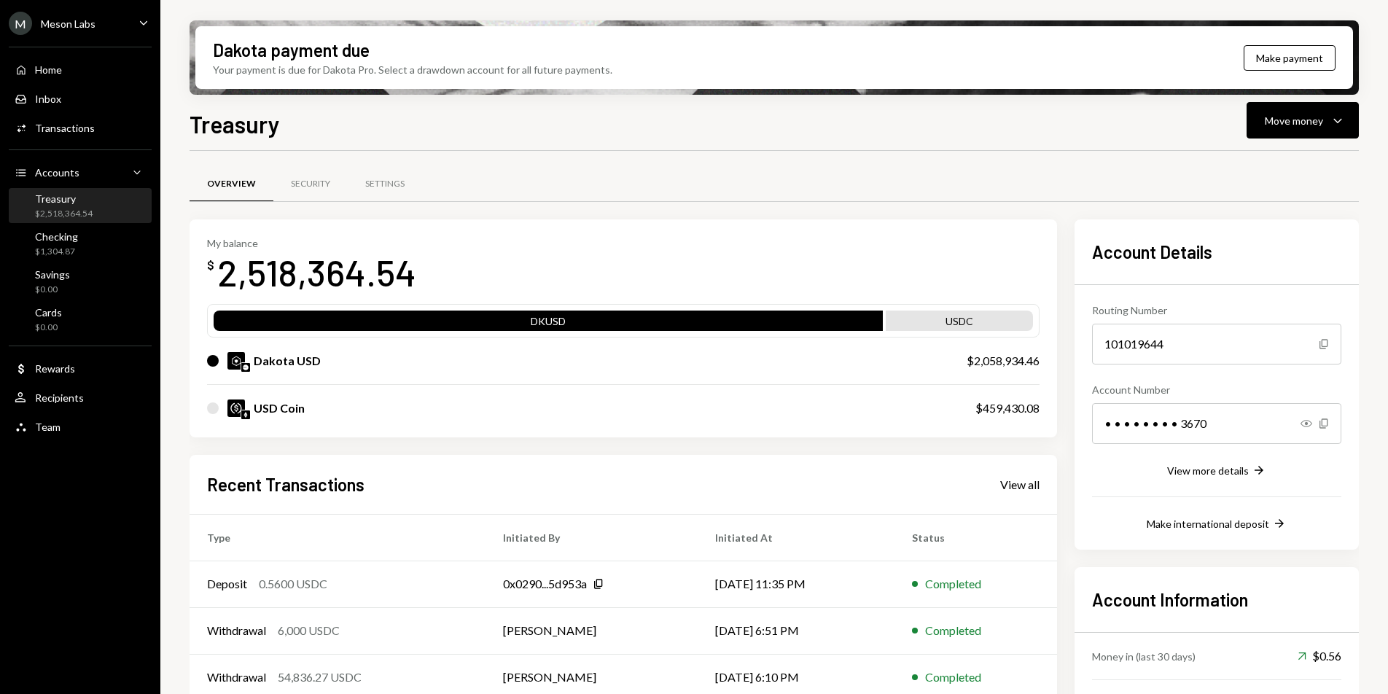
click at [890, 112] on div "Treasury Move money Caret Down" at bounding box center [773, 122] width 1169 height 32
